Goal: Transaction & Acquisition: Purchase product/service

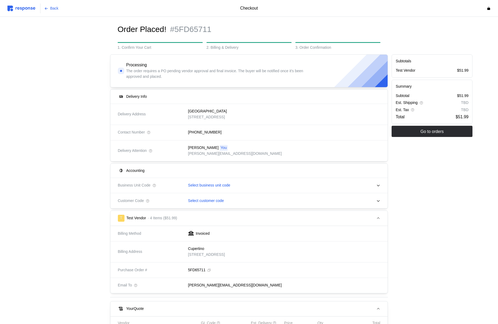
click at [29, 6] on img at bounding box center [21, 9] width 28 height 6
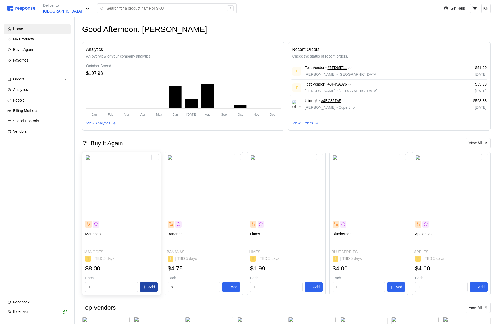
click at [153, 286] on p "Add" at bounding box center [152, 287] width 7 height 6
click at [491, 8] on div "Added to cart! Mangoes" at bounding box center [443, 17] width 102 height 26
click at [488, 11] on icon "button" at bounding box center [487, 11] width 4 height 4
click at [475, 9] on icon at bounding box center [475, 8] width 4 height 4
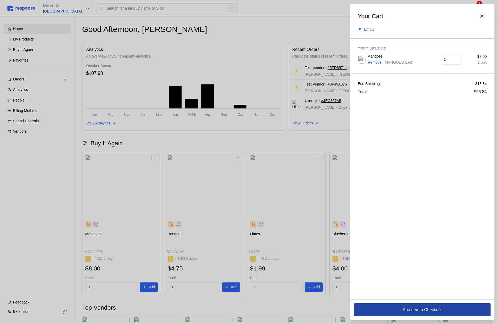
click at [395, 307] on button "Proceed to Checkout" at bounding box center [422, 309] width 137 height 13
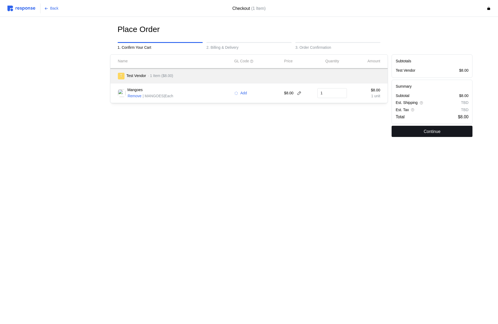
click at [414, 133] on button "Continue" at bounding box center [432, 131] width 81 height 11
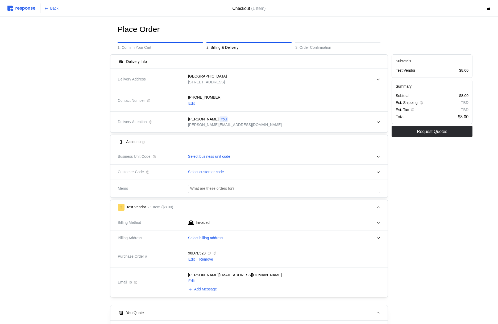
click at [187, 101] on div "(555) 555-5555 Edit" at bounding box center [282, 100] width 196 height 19
click at [191, 103] on p "Edit" at bounding box center [191, 104] width 6 height 6
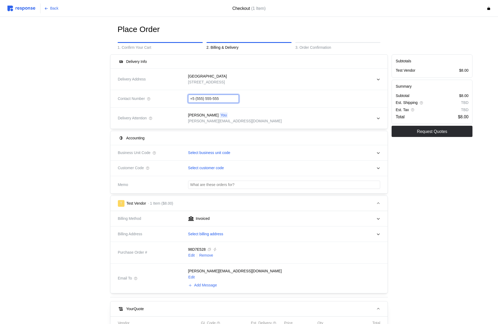
click at [206, 98] on input "+5 (555) 555-555" at bounding box center [213, 99] width 47 height 8
type input "[PHONE_NUMBER]"
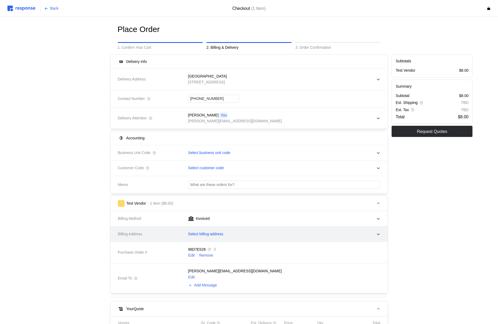
click at [208, 230] on div "Select billing address" at bounding box center [283, 233] width 200 height 17
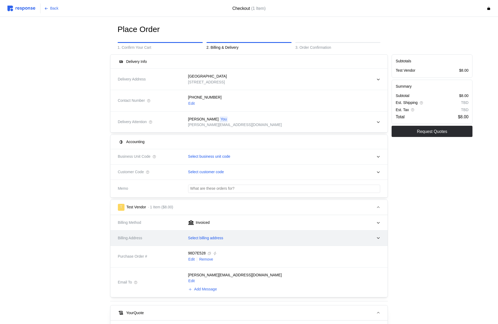
click at [205, 242] on div "Select billing address" at bounding box center [282, 237] width 196 height 13
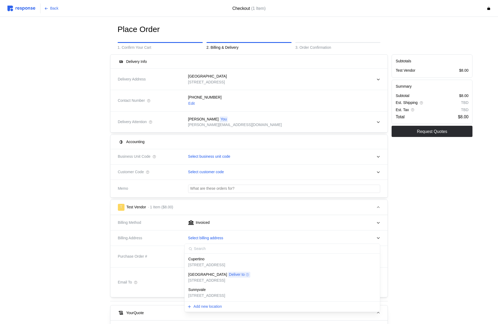
click at [209, 262] on p "[STREET_ADDRESS]" at bounding box center [206, 265] width 37 height 6
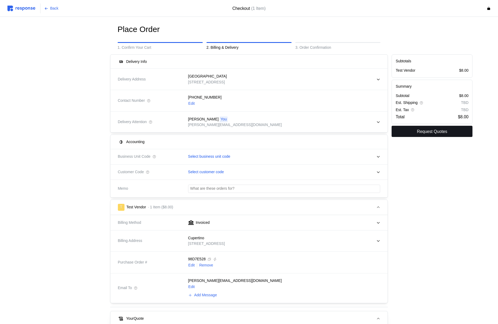
click at [422, 132] on p "Request Quotes" at bounding box center [432, 131] width 30 height 7
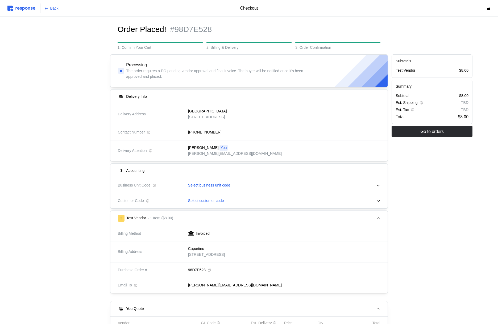
click at [30, 9] on img at bounding box center [21, 9] width 28 height 6
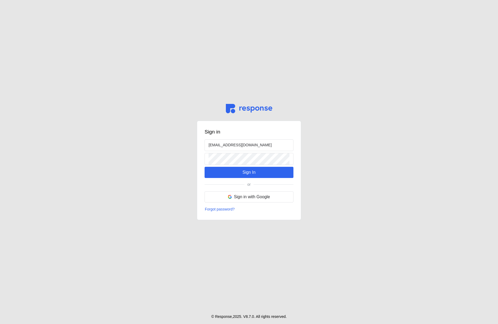
drag, startPoint x: 257, startPoint y: 173, endPoint x: 198, endPoint y: 183, distance: 59.6
click at [198, 183] on div "Sign in admin@tryresponse.com Sign In or Sign in with Google Forgot password?" at bounding box center [249, 171] width 104 height 100
click at [215, 147] on input "admin@tryresponse.com" at bounding box center [249, 144] width 81 height 11
type input "[PERSON_NAME][EMAIL_ADDRESS][DOMAIN_NAME]"
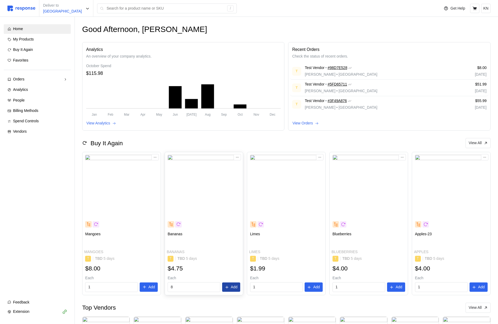
click at [236, 288] on p "Add" at bounding box center [234, 287] width 7 height 6
click at [486, 11] on icon "button" at bounding box center [487, 11] width 4 height 4
click at [474, 9] on icon at bounding box center [475, 8] width 5 height 5
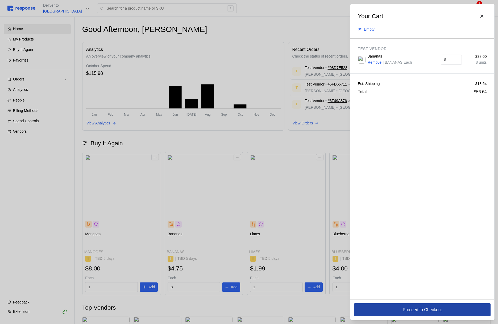
click at [401, 310] on button "Proceed to Checkout" at bounding box center [422, 309] width 137 height 13
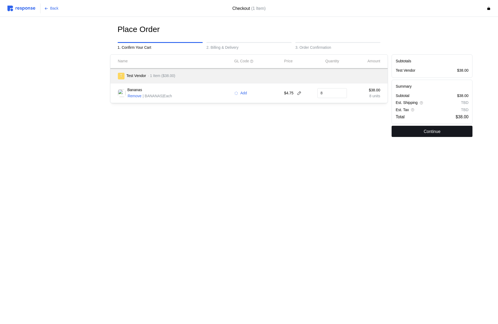
click at [430, 134] on button "Continue" at bounding box center [432, 131] width 81 height 11
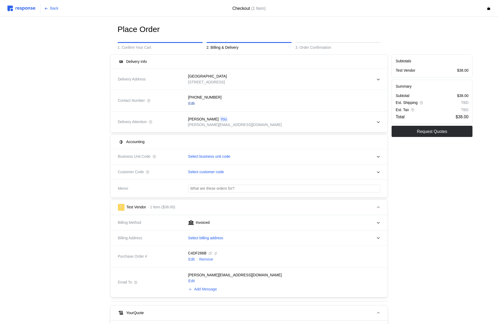
click at [192, 103] on p "Edit" at bounding box center [191, 104] width 6 height 6
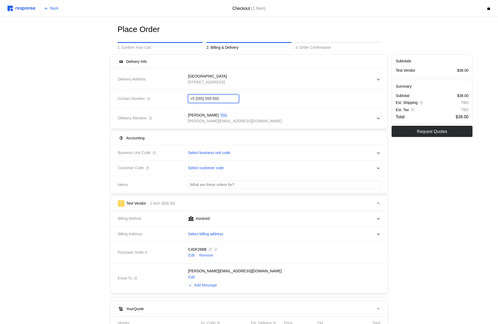
click at [208, 98] on input "+5 (555) 555-555" at bounding box center [213, 99] width 47 height 8
click at [200, 98] on input "+4 (082) 076-7345" at bounding box center [213, 99] width 47 height 8
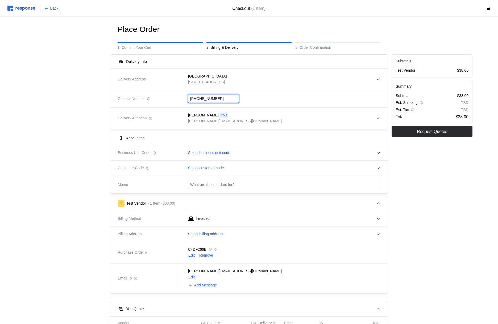
click at [200, 98] on input "+4 (082) 076-7345" at bounding box center [213, 99] width 47 height 8
click at [201, 98] on input "+4 (082) 076-7345" at bounding box center [213, 99] width 47 height 8
type input "[PHONE_NUMBER]"
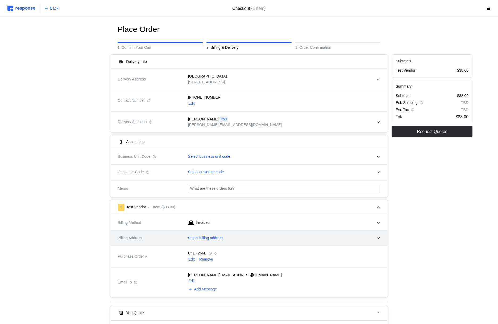
click at [229, 233] on div "Select billing address" at bounding box center [282, 237] width 196 height 13
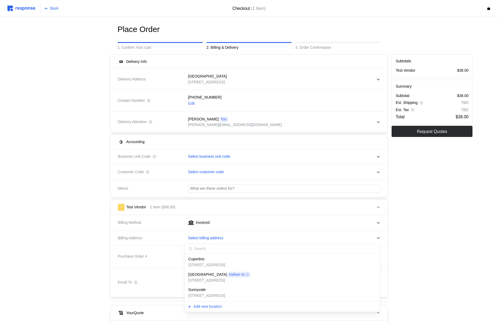
click at [218, 266] on p "[STREET_ADDRESS]" at bounding box center [206, 265] width 37 height 6
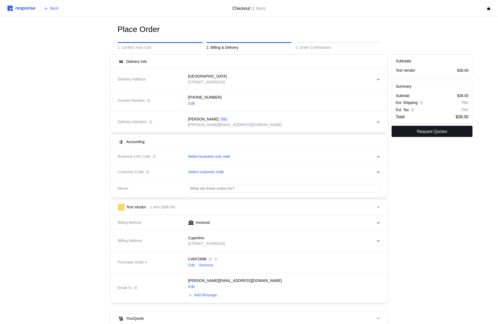
click at [433, 133] on p "Request Quotes" at bounding box center [432, 131] width 30 height 7
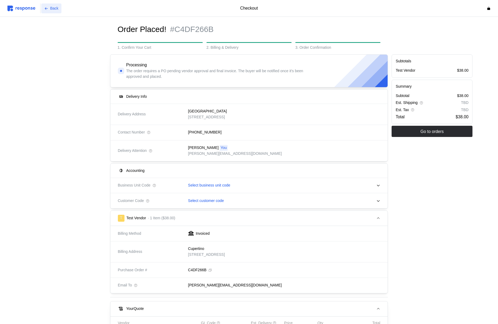
click at [47, 7] on icon at bounding box center [46, 9] width 4 height 4
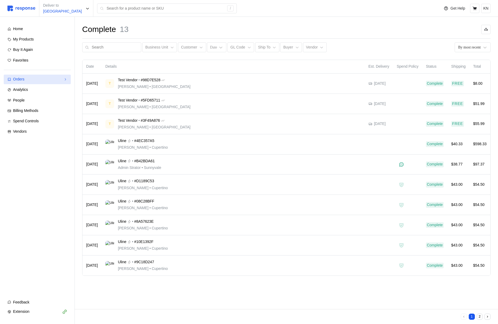
click at [40, 79] on div "Orders" at bounding box center [37, 79] width 48 height 6
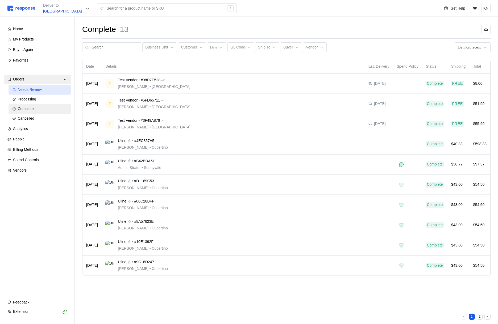
click at [42, 92] on div "Needs Review" at bounding box center [42, 90] width 49 height 6
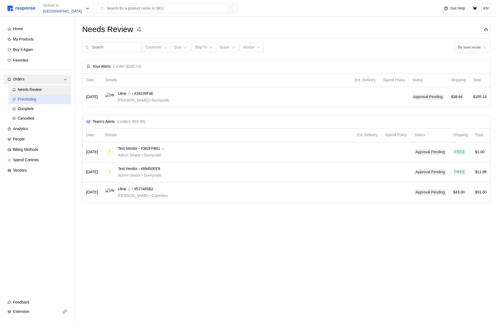
click at [42, 97] on div "Processing" at bounding box center [42, 99] width 49 height 6
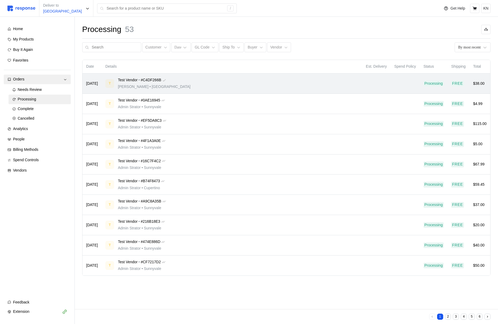
click at [213, 80] on div "T Test Vendor • #C4DF266B Kristina Nguyen • San Francisco" at bounding box center [231, 83] width 253 height 13
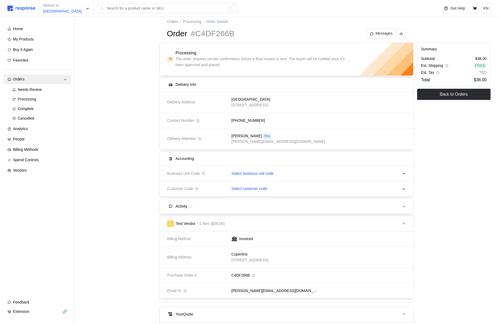
scroll to position [6, 0]
click at [489, 9] on button "KN" at bounding box center [485, 8] width 9 height 9
click at [466, 31] on p "Logout" at bounding box center [470, 31] width 34 height 6
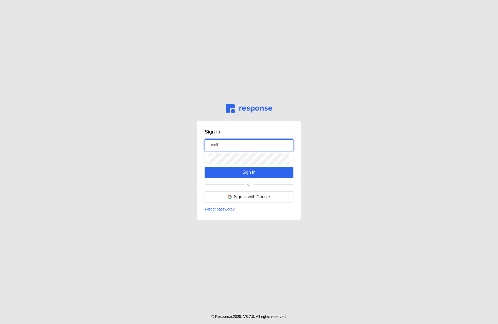
type input "admin@tryresponse.com"
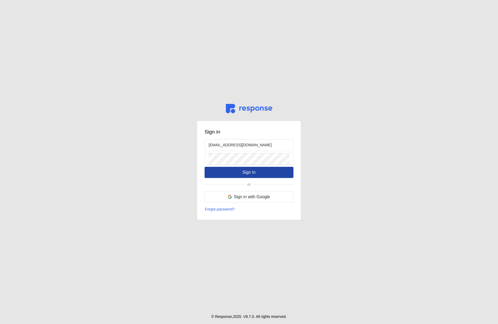
click at [242, 173] on p "Sign In" at bounding box center [248, 172] width 13 height 7
